Goal: Task Accomplishment & Management: Complete application form

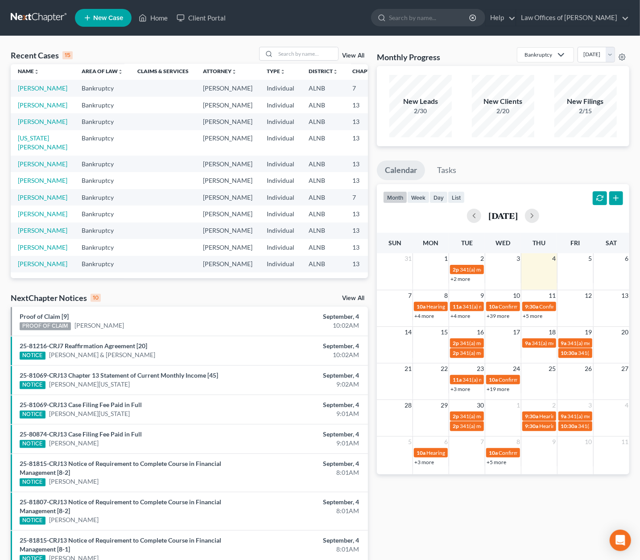
scroll to position [4, 1]
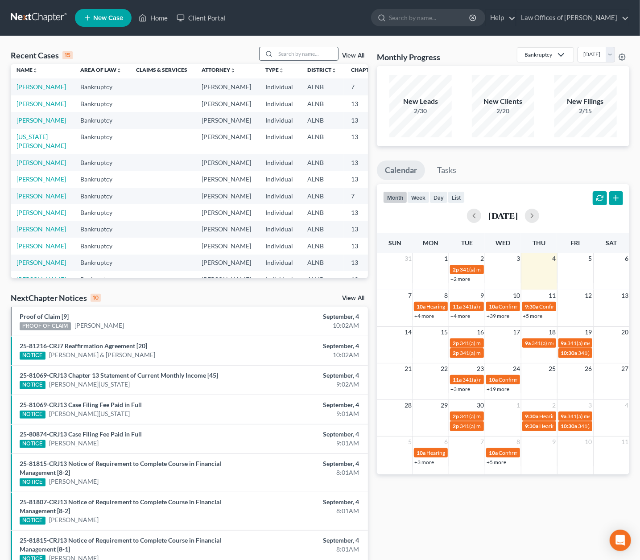
click at [307, 60] on input "search" at bounding box center [307, 53] width 62 height 13
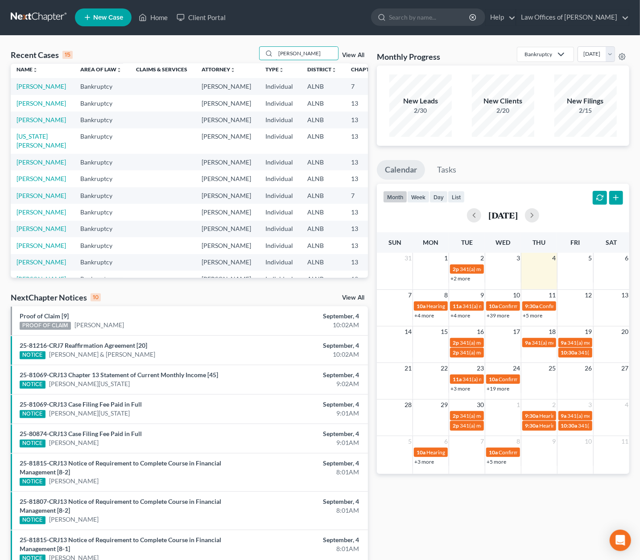
scroll to position [0, 0]
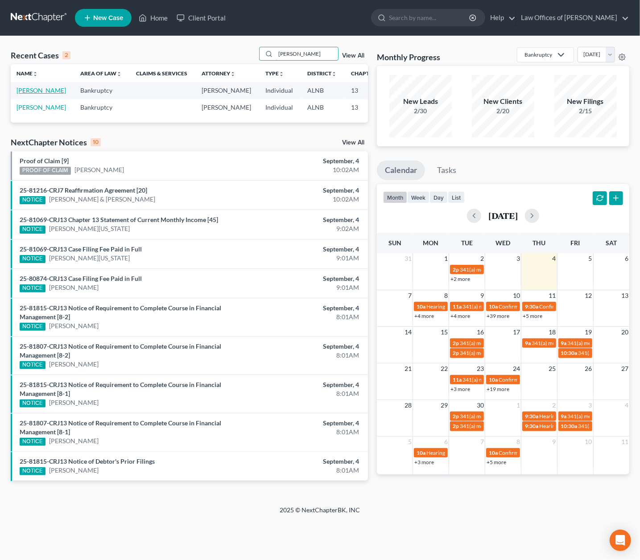
type input "Murray"
click at [23, 94] on link "[PERSON_NAME]" at bounding box center [40, 91] width 49 height 8
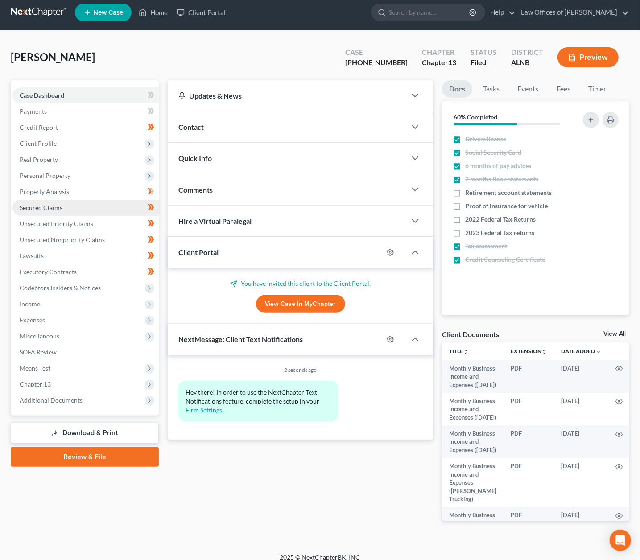
scroll to position [13, 1]
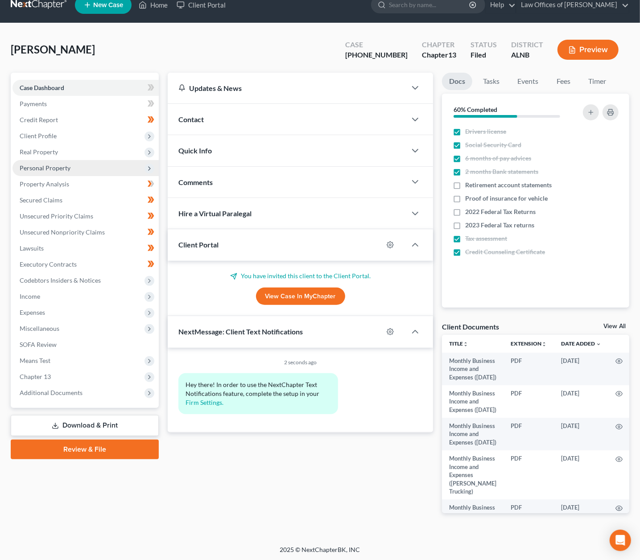
click at [35, 164] on span "Personal Property" at bounding box center [45, 168] width 51 height 8
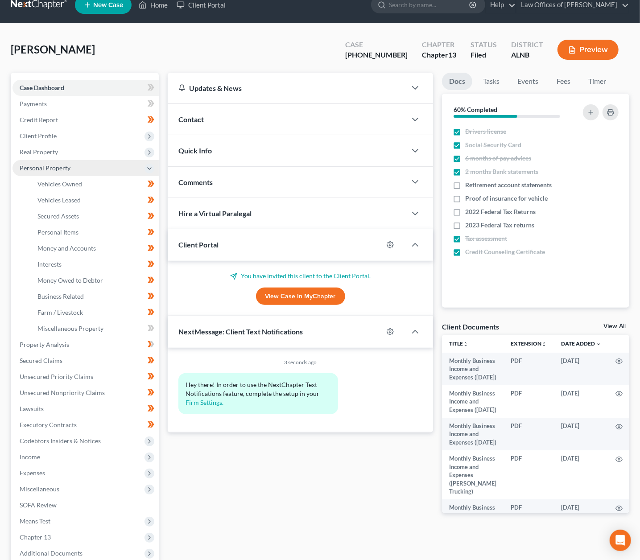
scroll to position [16, 0]
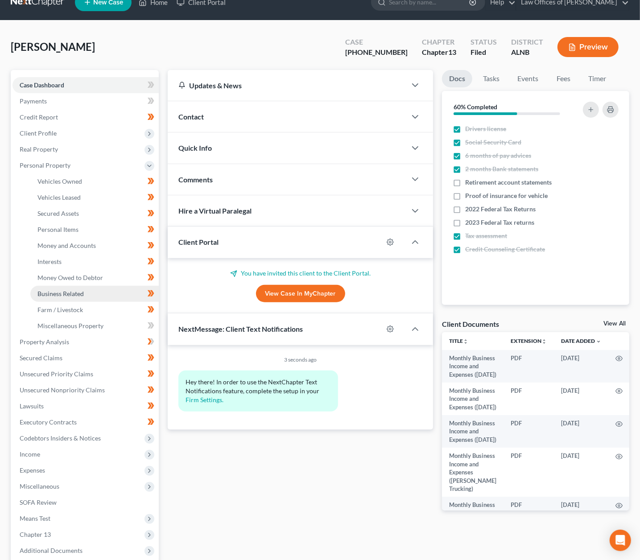
click at [66, 290] on span "Business Related" at bounding box center [60, 294] width 46 height 8
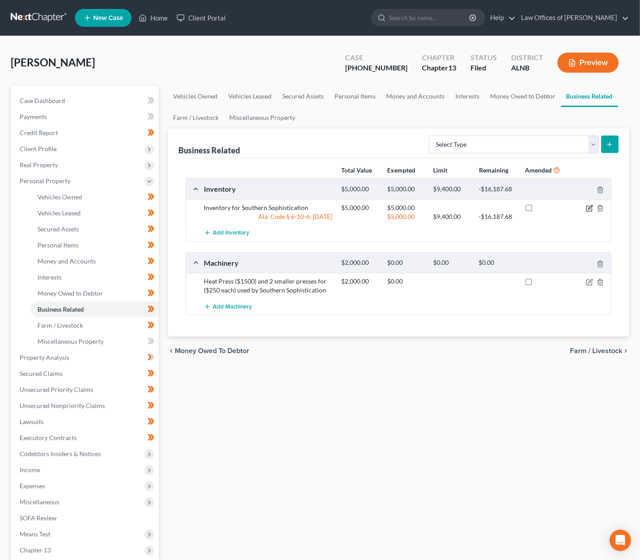
click at [587, 206] on icon "button" at bounding box center [589, 208] width 7 height 7
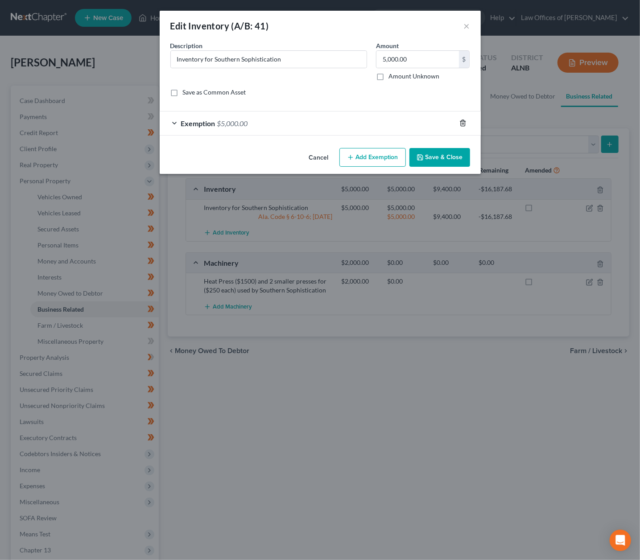
click at [461, 121] on icon "button" at bounding box center [463, 123] width 4 height 6
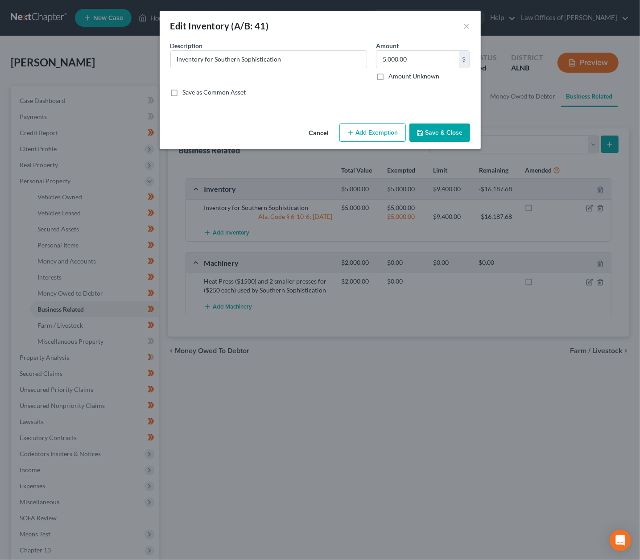
click at [373, 131] on button "Add Exemption" at bounding box center [372, 133] width 66 height 19
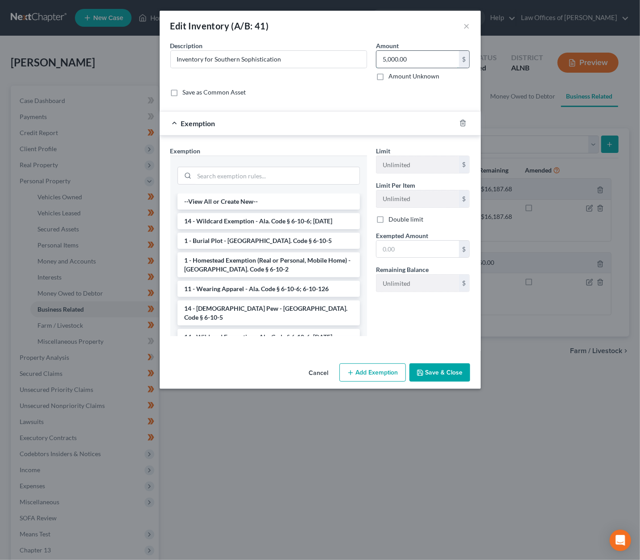
click at [412, 59] on input "5,000.00" at bounding box center [417, 59] width 82 height 17
type input "16,265"
click at [439, 371] on button "Save & Close" at bounding box center [439, 372] width 61 height 19
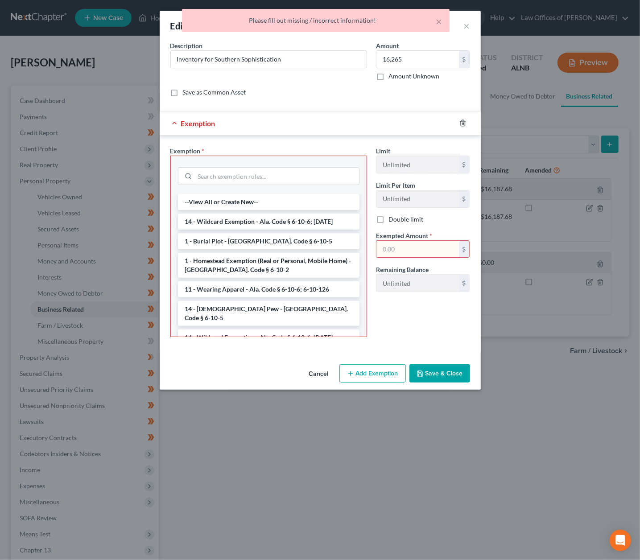
click at [465, 120] on icon "button" at bounding box center [463, 123] width 4 height 6
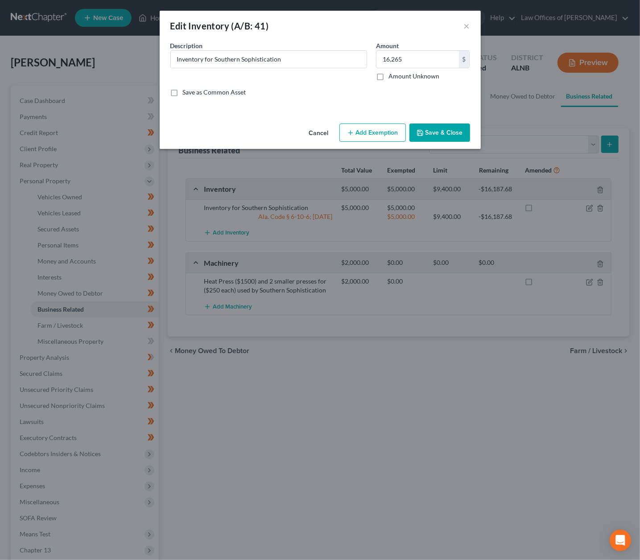
click at [447, 130] on button "Save & Close" at bounding box center [439, 133] width 61 height 19
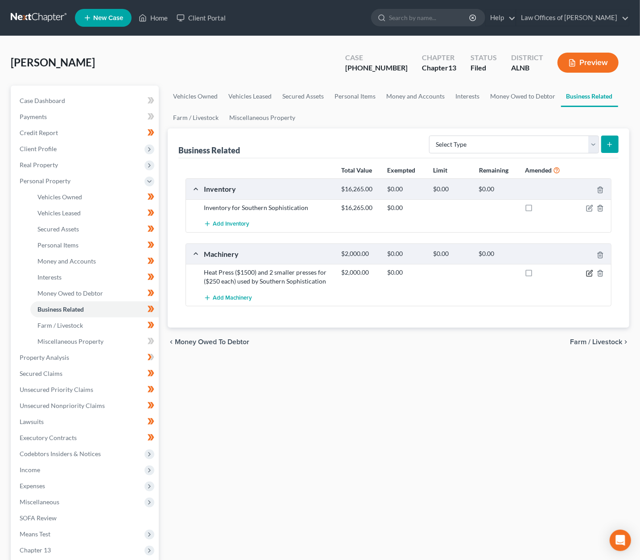
click at [590, 273] on icon "button" at bounding box center [589, 273] width 7 height 7
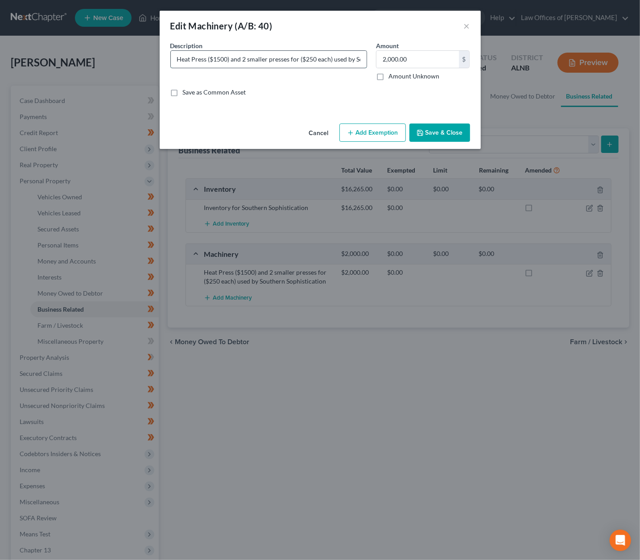
click at [207, 59] on input "Heat Press ($1500) and 2 smaller presses for ($250 each) used by Southern Sophi…" at bounding box center [269, 59] width 196 height 17
drag, startPoint x: 179, startPoint y: 58, endPoint x: 185, endPoint y: 197, distance: 138.8
click at [429, 75] on div "Description * Heat Press ($1500) and 2 smaller presses for ($250 each) used by …" at bounding box center [320, 72] width 309 height 63
click at [448, 135] on button "Save & Close" at bounding box center [439, 133] width 61 height 19
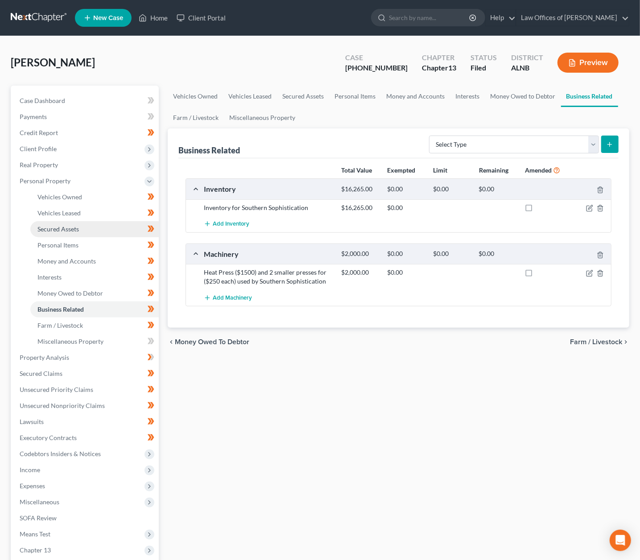
scroll to position [4, 0]
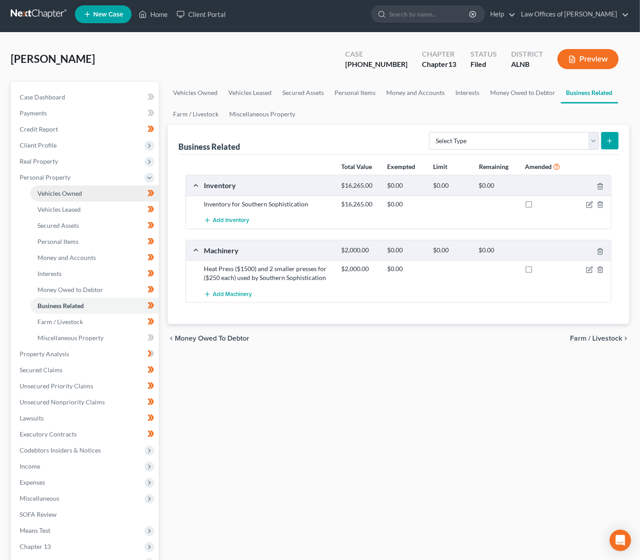
click at [72, 190] on span "Vehicles Owned" at bounding box center [59, 194] width 45 height 8
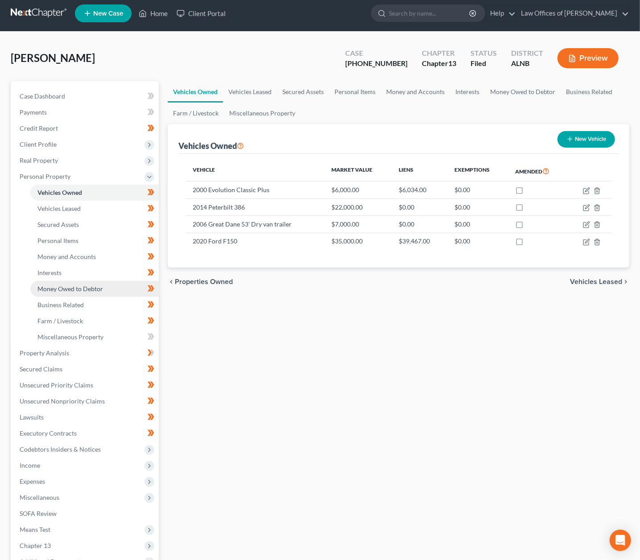
scroll to position [7, 0]
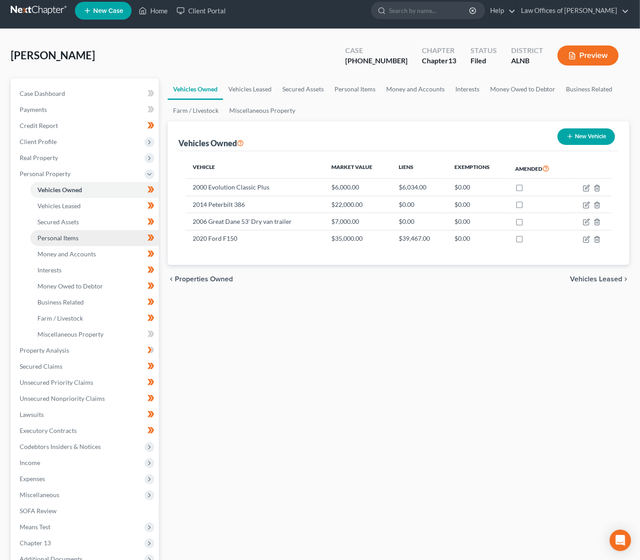
click at [76, 234] on span "Personal Items" at bounding box center [57, 238] width 41 height 8
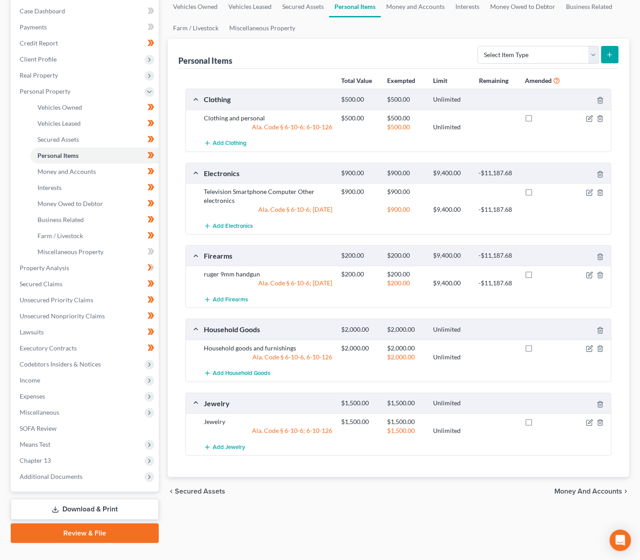
scroll to position [89, 0]
click at [102, 168] on link "Money and Accounts" at bounding box center [94, 172] width 128 height 16
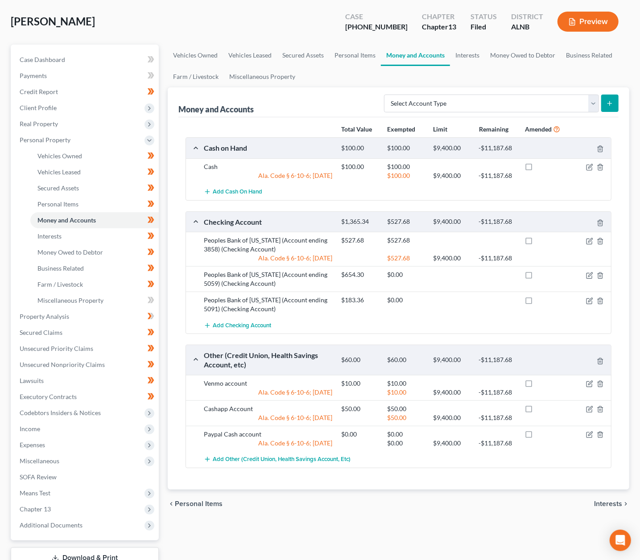
scroll to position [61, 0]
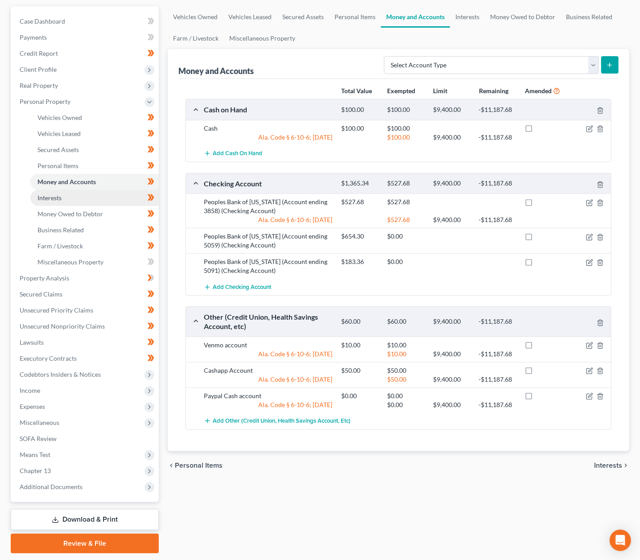
click at [94, 195] on link "Interests" at bounding box center [94, 198] width 128 height 16
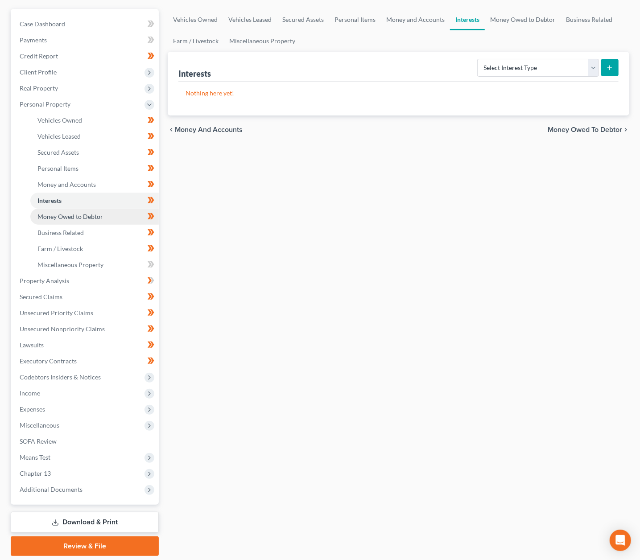
click at [95, 213] on link "Money Owed to Debtor" at bounding box center [94, 217] width 128 height 16
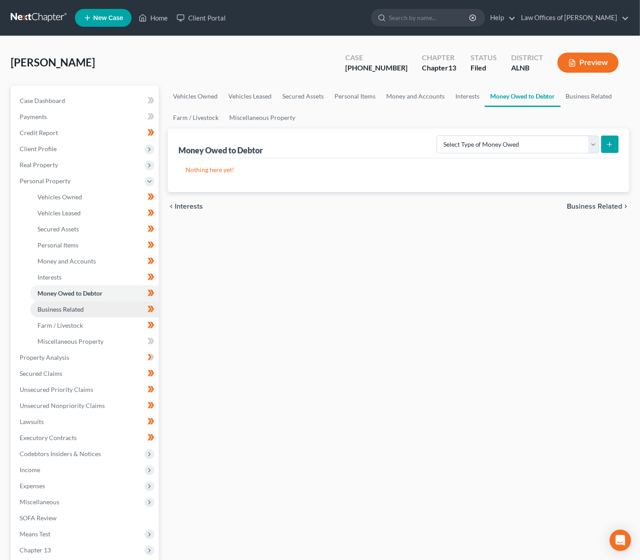
click at [103, 301] on link "Business Related" at bounding box center [94, 309] width 128 height 16
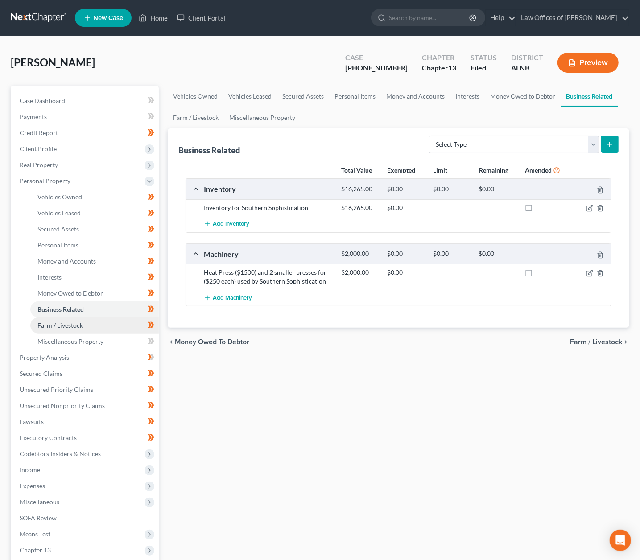
scroll to position [1, 0]
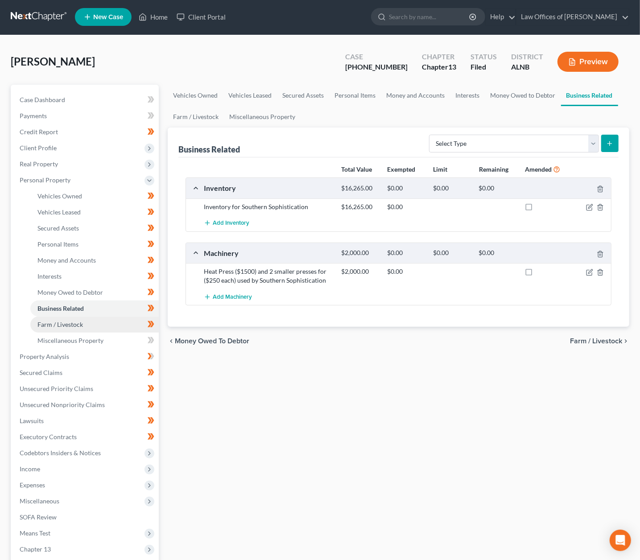
click at [82, 321] on span "Farm / Livestock" at bounding box center [59, 325] width 45 height 8
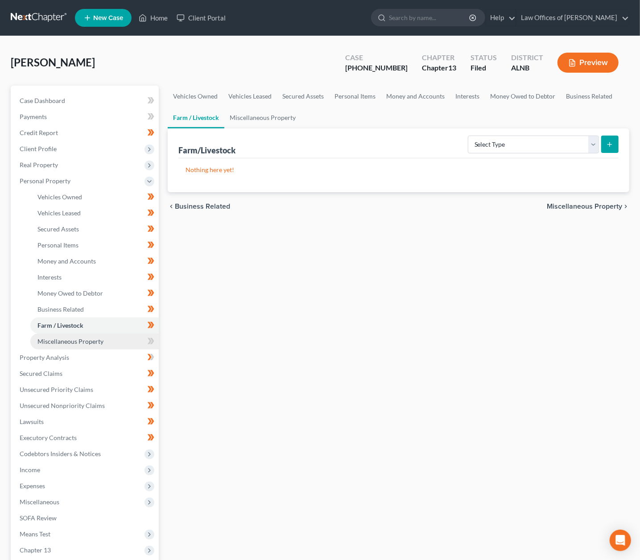
click at [84, 338] on span "Miscellaneous Property" at bounding box center [70, 342] width 66 height 8
click at [608, 57] on button "Preview" at bounding box center [587, 63] width 61 height 20
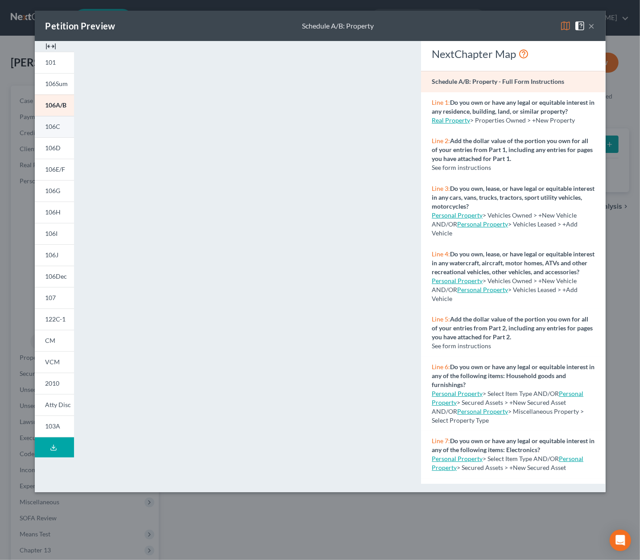
click at [46, 129] on span "106C" at bounding box center [52, 127] width 15 height 8
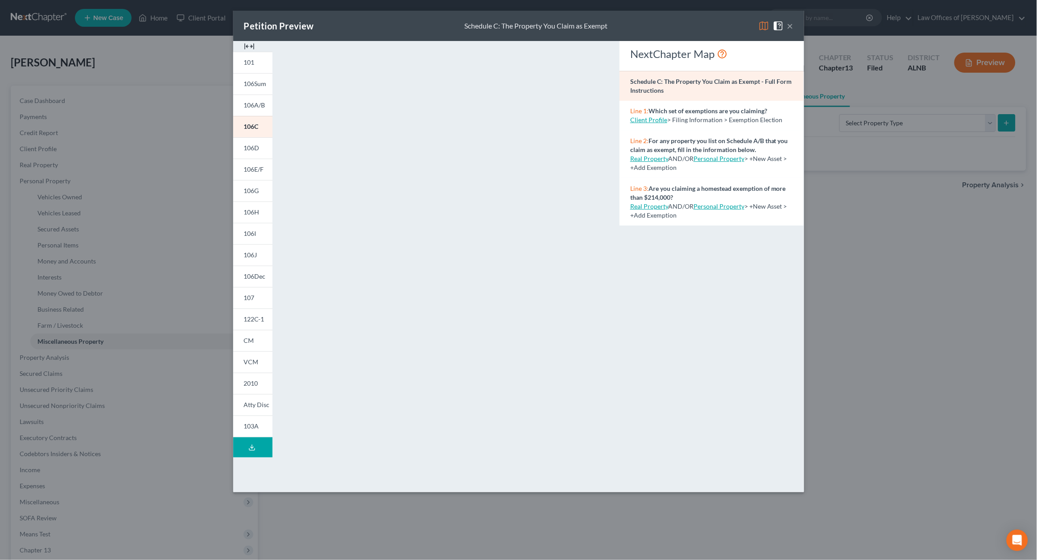
click at [639, 28] on button "×" at bounding box center [790, 26] width 6 height 11
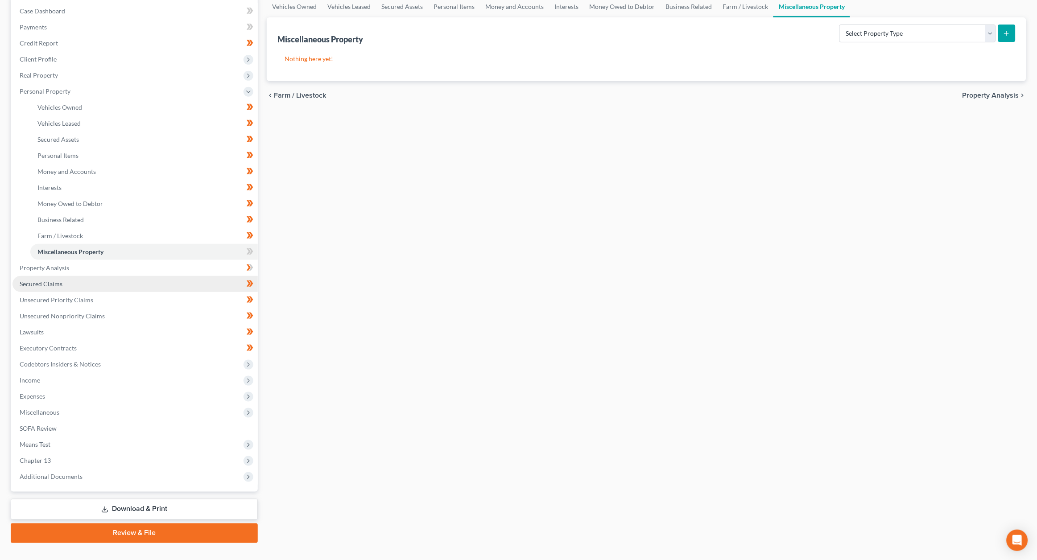
scroll to position [89, 0]
click at [25, 280] on span "Secured Claims" at bounding box center [41, 284] width 43 height 8
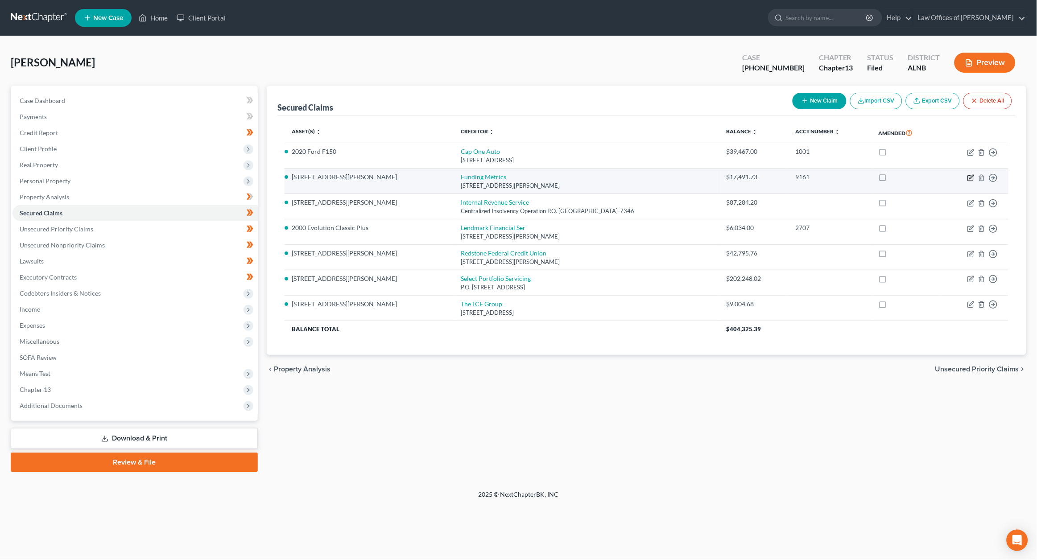
click at [639, 175] on icon "button" at bounding box center [970, 177] width 7 height 7
select select "39"
select select "3"
select select "0"
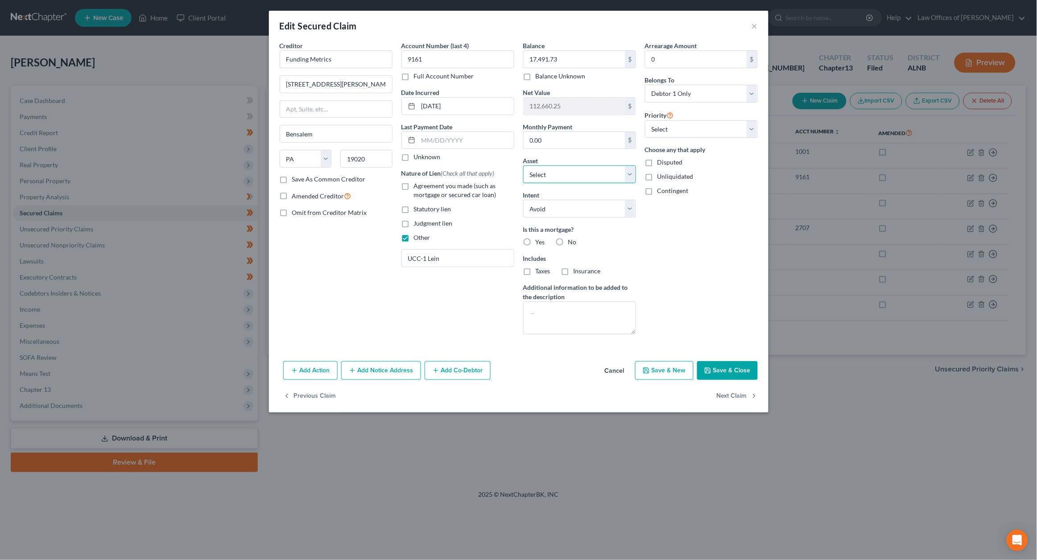
select select "0"
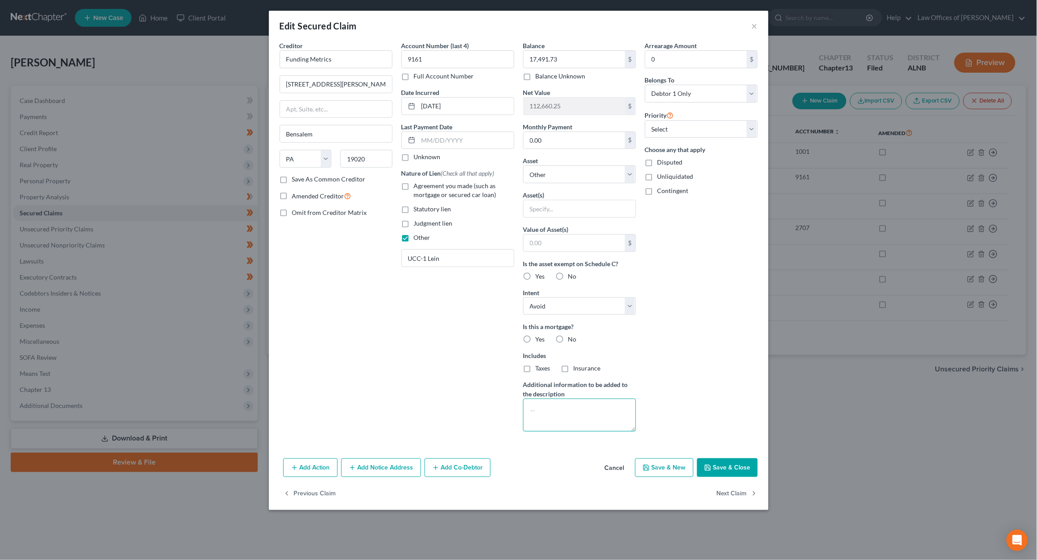
click at [558, 411] on textarea at bounding box center [579, 415] width 113 height 33
click at [545, 203] on input "text" at bounding box center [580, 208] width 112 height 17
paste input "All future receipts of Southern Sophistications"
type input "All future receipts of Southern Sophistications"
click at [552, 239] on input "text" at bounding box center [574, 243] width 101 height 17
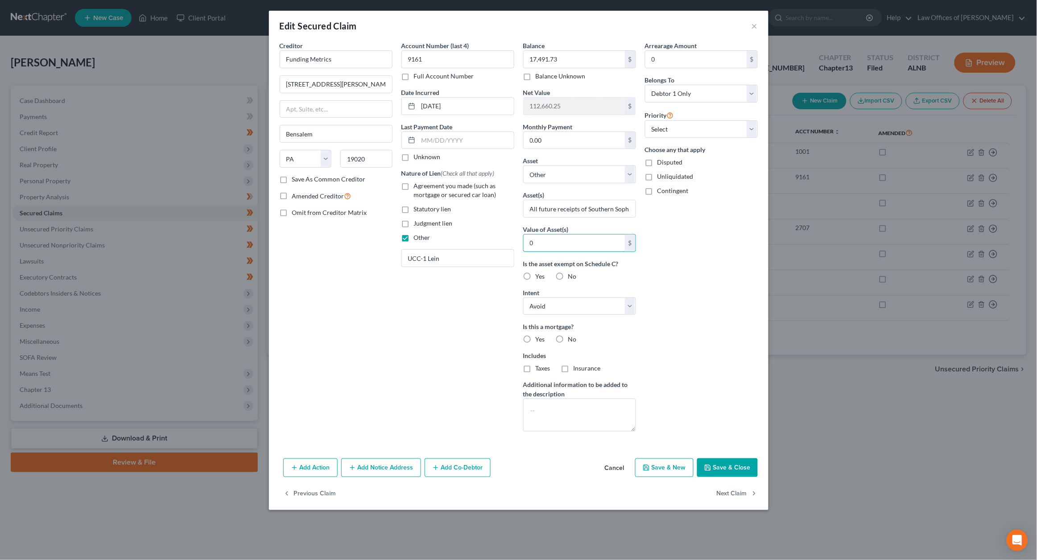
type input "0"
click at [537, 272] on span "Yes" at bounding box center [540, 276] width 9 height 8
click at [539, 272] on input "Yes" at bounding box center [542, 275] width 6 height 6
radio input "true"
click at [639, 464] on button "Save & Close" at bounding box center [727, 467] width 61 height 19
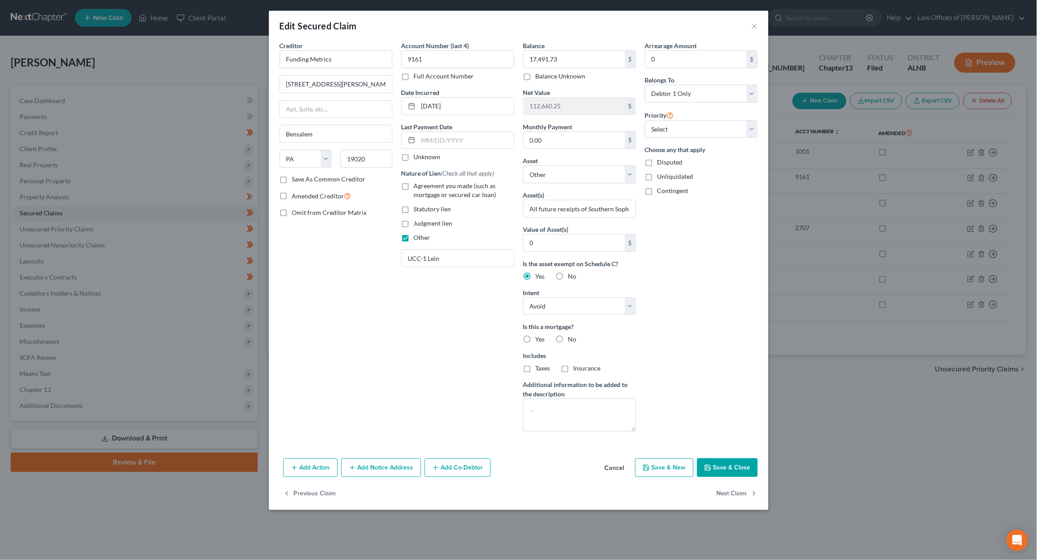
select select
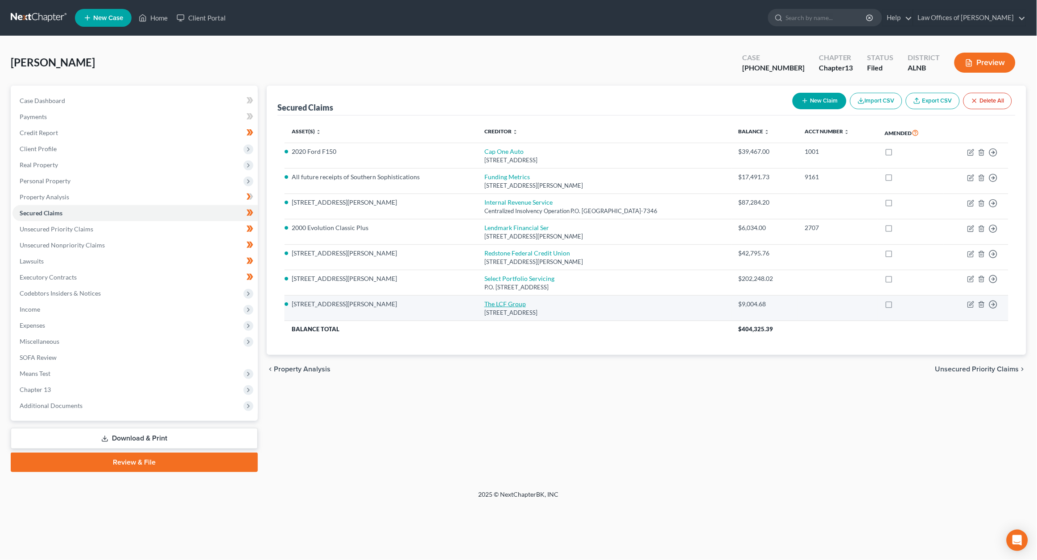
click at [494, 300] on link "The LCF Group" at bounding box center [504, 304] width 41 height 8
select select "35"
select select "3"
select select "0"
